Goal: Register for event/course

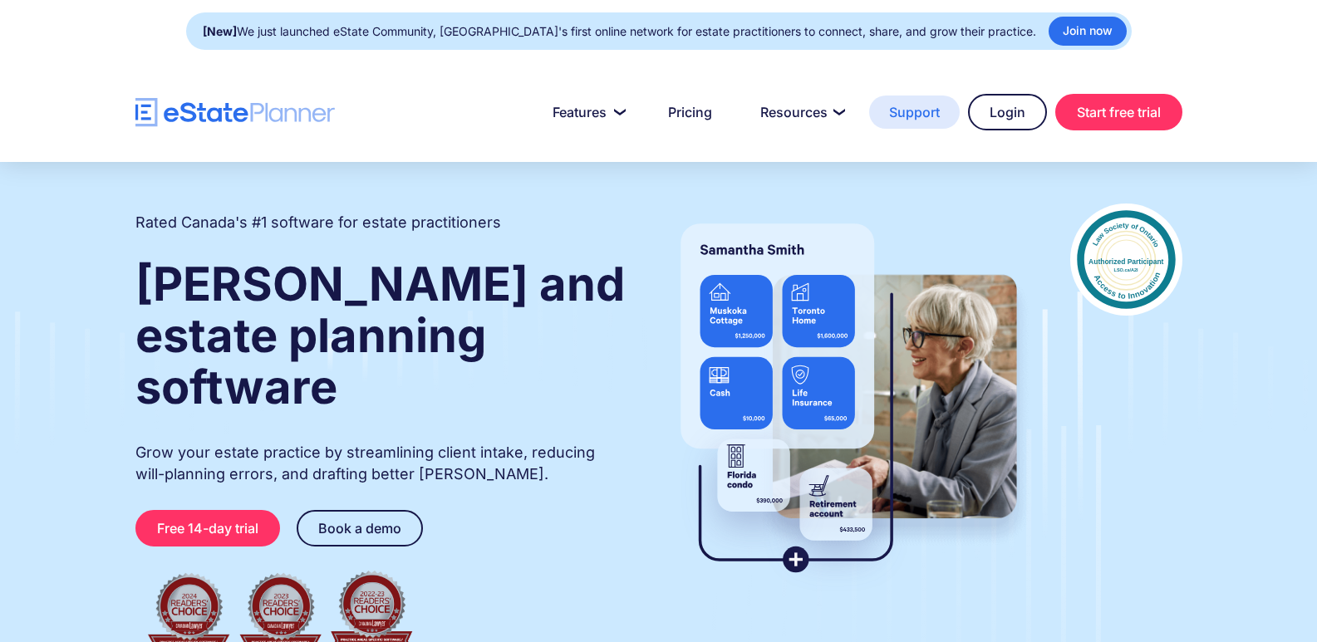
click at [909, 118] on link "Support" at bounding box center [914, 112] width 91 height 33
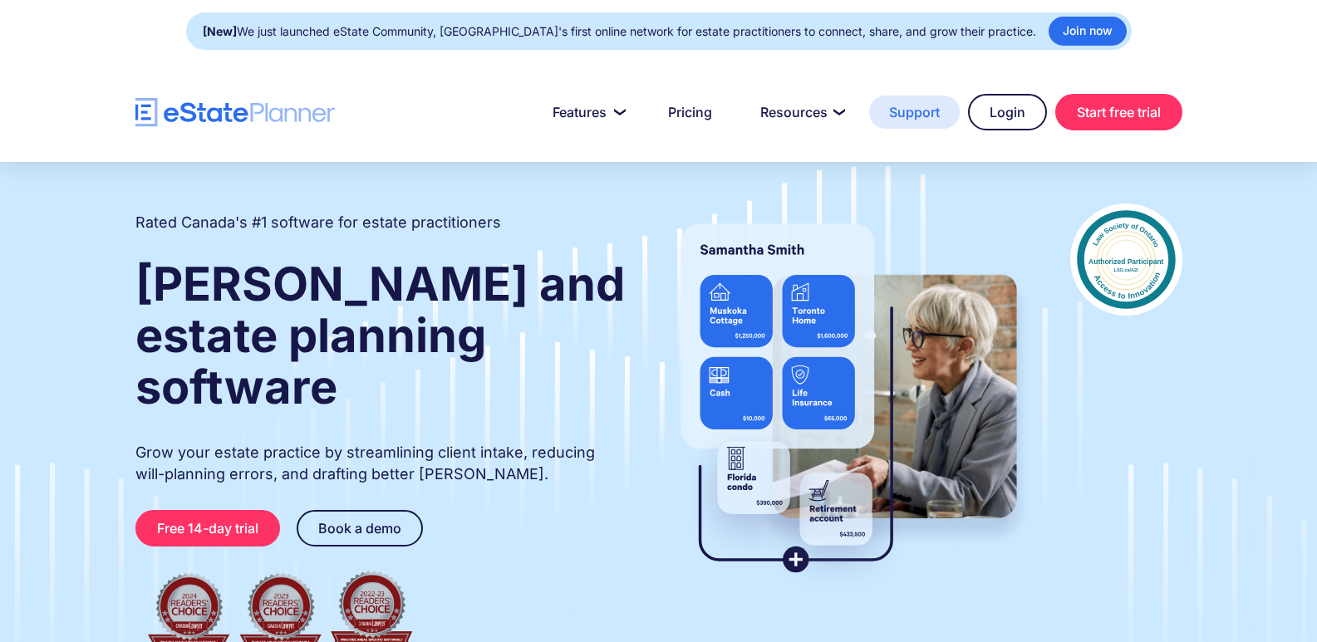
click at [910, 114] on link "Support" at bounding box center [914, 112] width 91 height 33
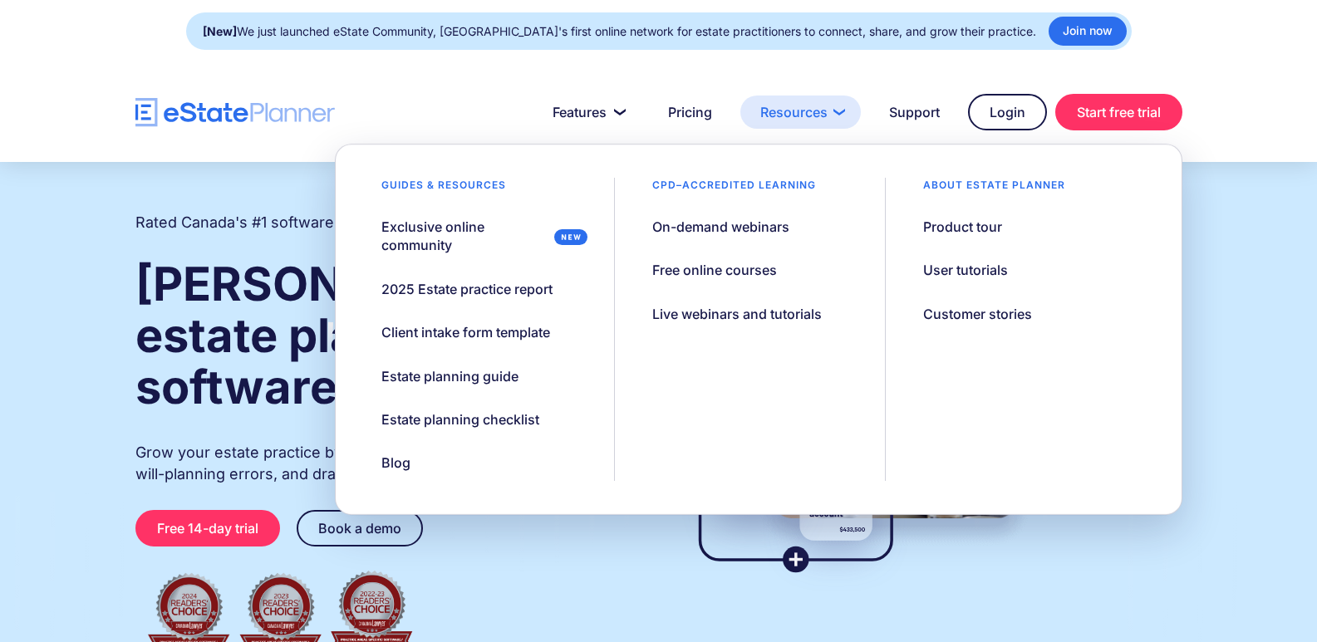
click at [818, 115] on link "Resources" at bounding box center [800, 112] width 120 height 33
click at [717, 229] on div "On-demand webinars" at bounding box center [720, 227] width 137 height 18
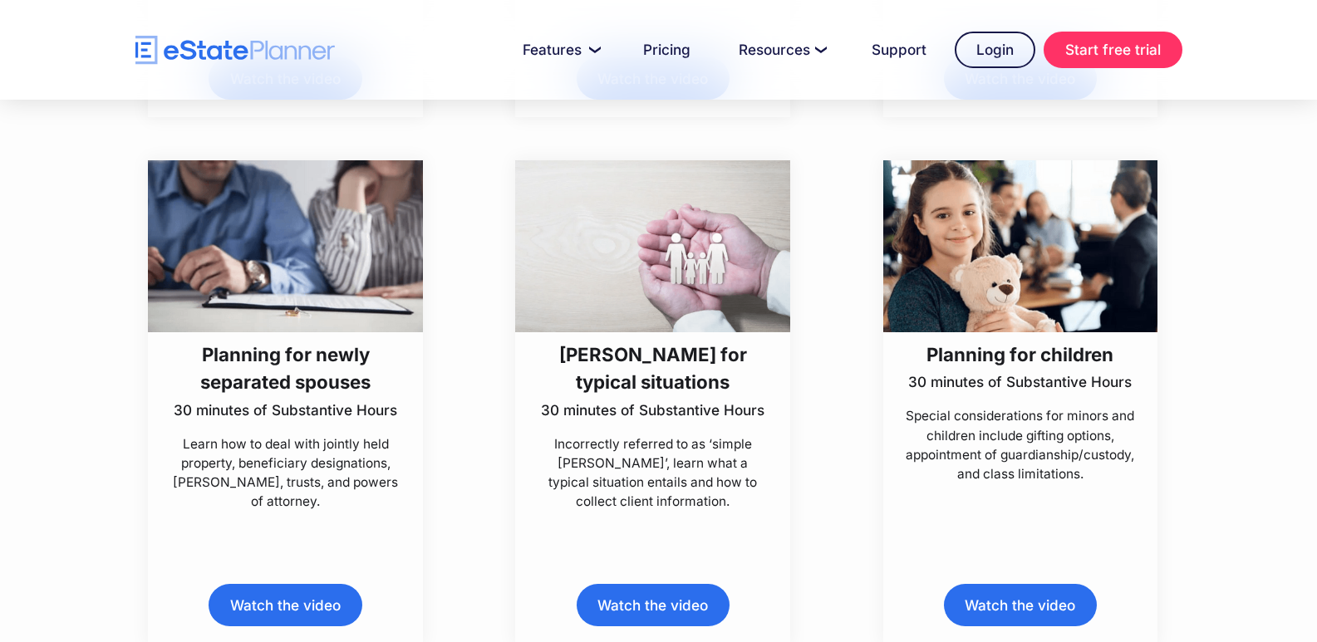
scroll to position [8306, 0]
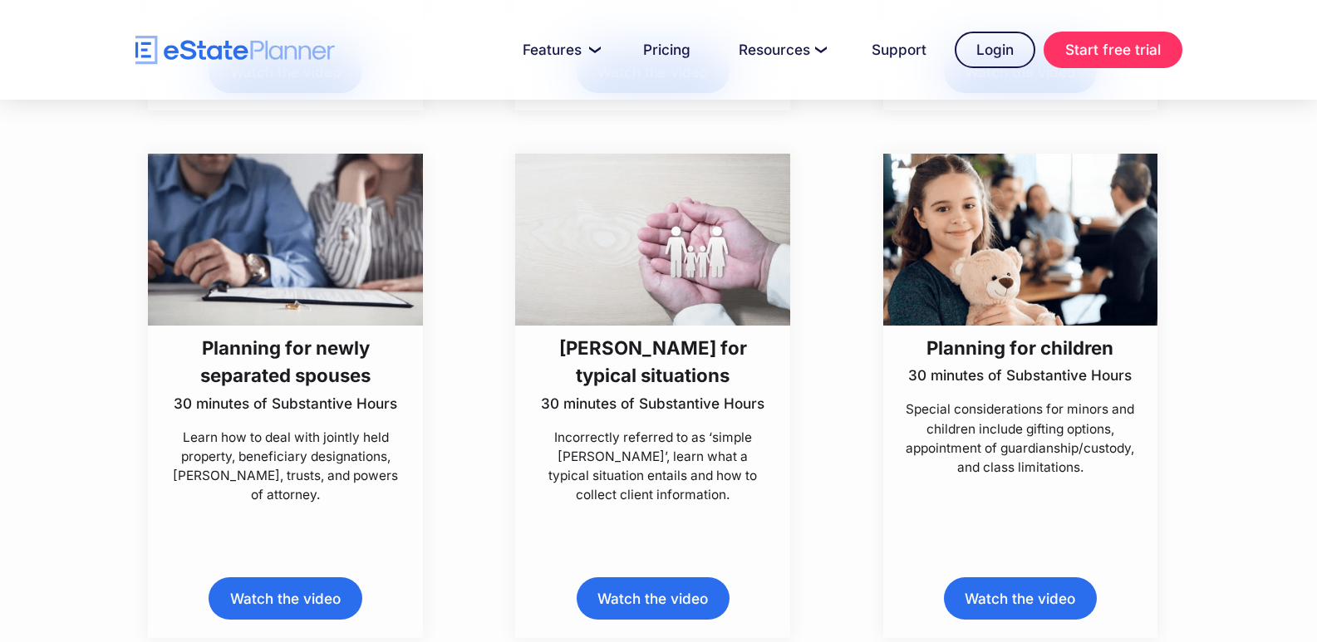
click at [635, 360] on h3 "[PERSON_NAME] for typical situations" at bounding box center [652, 362] width 229 height 56
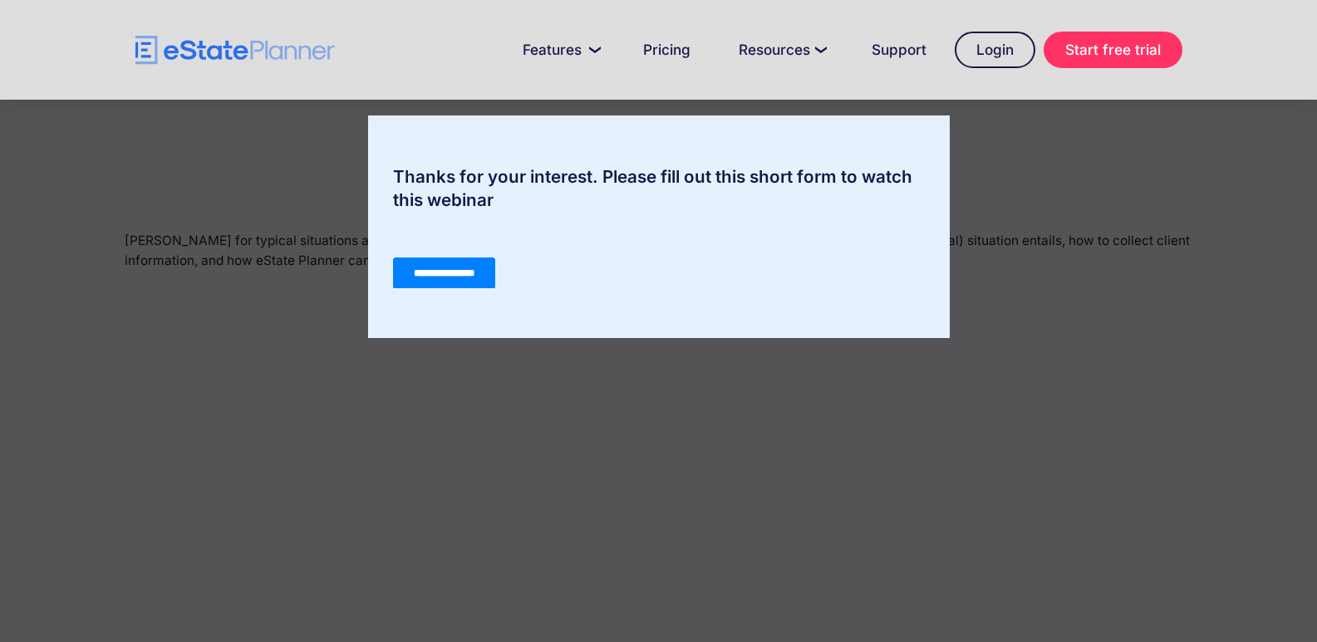
click at [460, 271] on input "**********" at bounding box center [443, 273] width 102 height 32
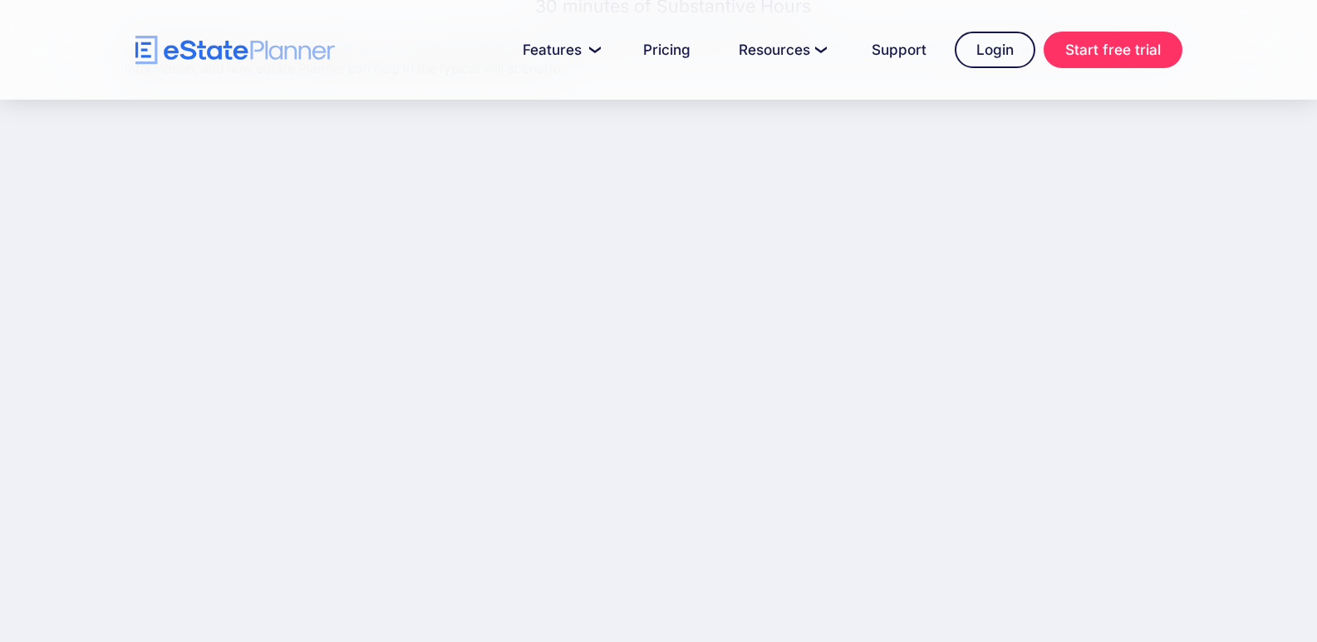
scroll to position [109, 0]
